Goal: Download file/media

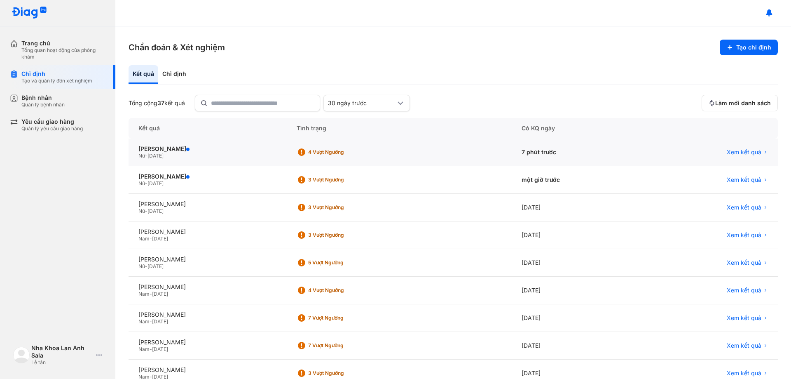
click at [737, 147] on div "Xem kết quả" at bounding box center [710, 152] width 136 height 28
click at [729, 150] on span "Xem kết quả" at bounding box center [744, 151] width 35 height 7
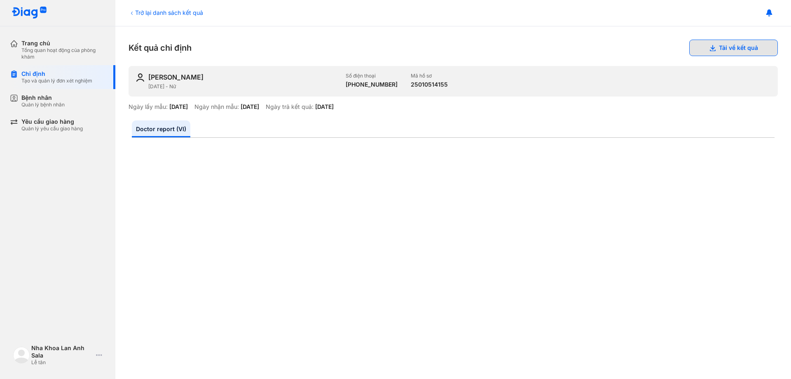
click at [723, 47] on button "Tải về kết quả" at bounding box center [734, 48] width 89 height 16
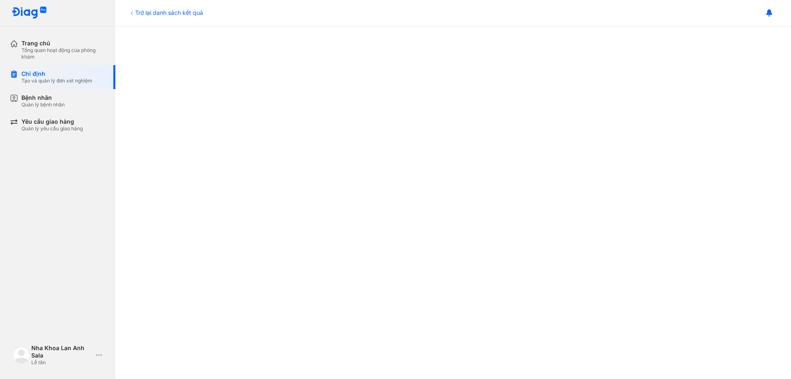
scroll to position [330, 0]
